Goal: Find specific page/section: Find specific page/section

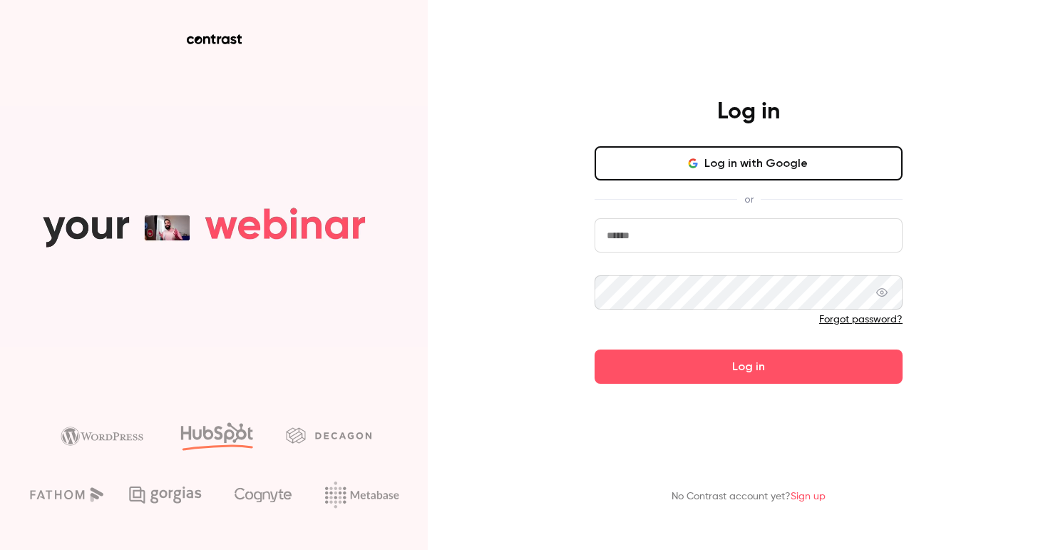
type input "**********"
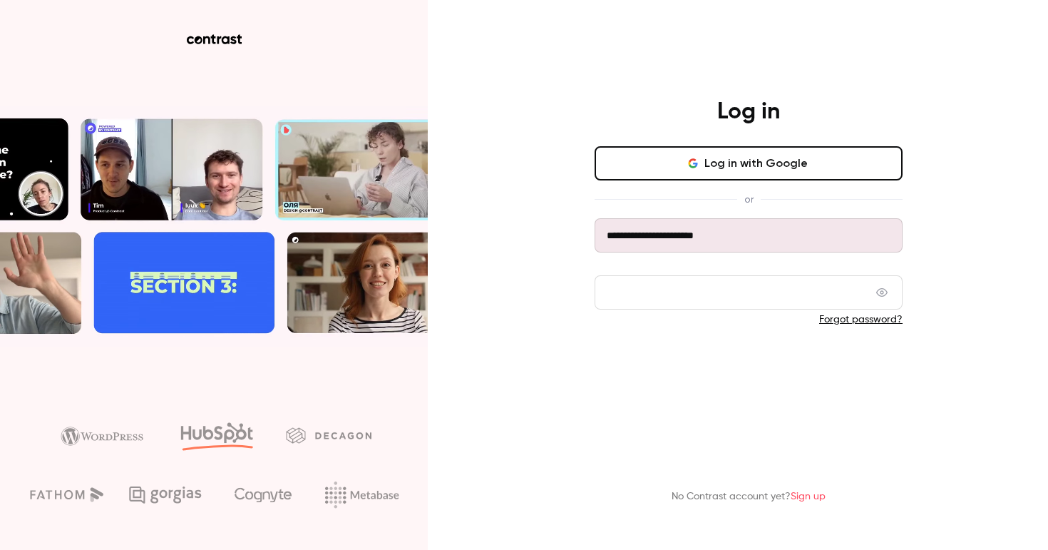
click at [870, 368] on button "Log in" at bounding box center [749, 366] width 308 height 34
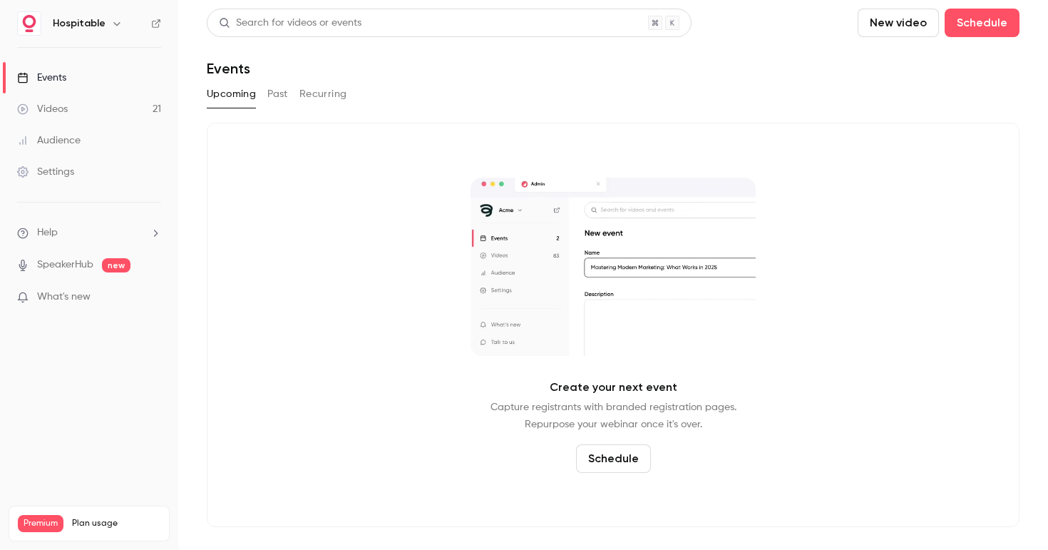
click at [278, 87] on button "Past" at bounding box center [277, 94] width 21 height 23
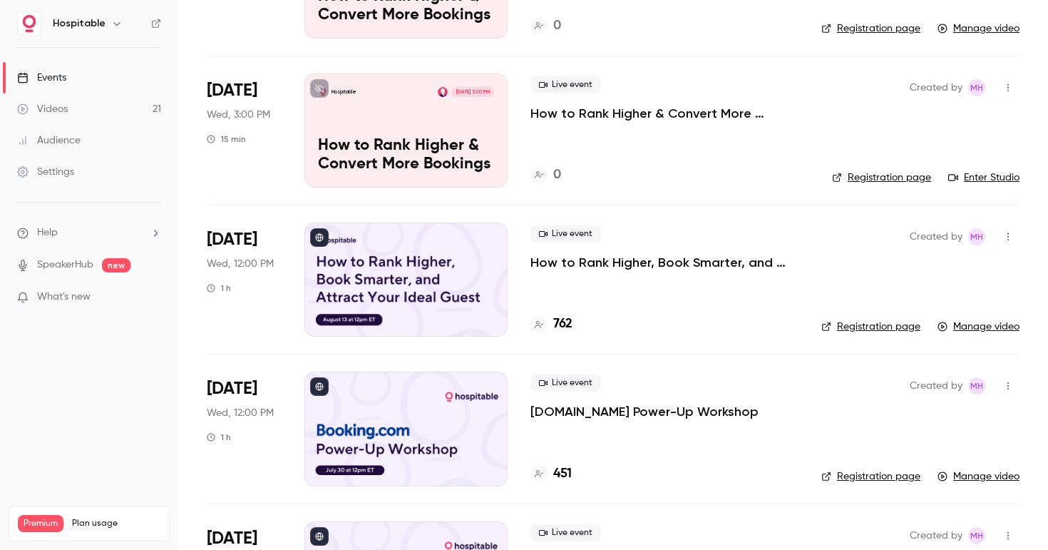
scroll to position [388, 0]
